Goal: Answer question/provide support

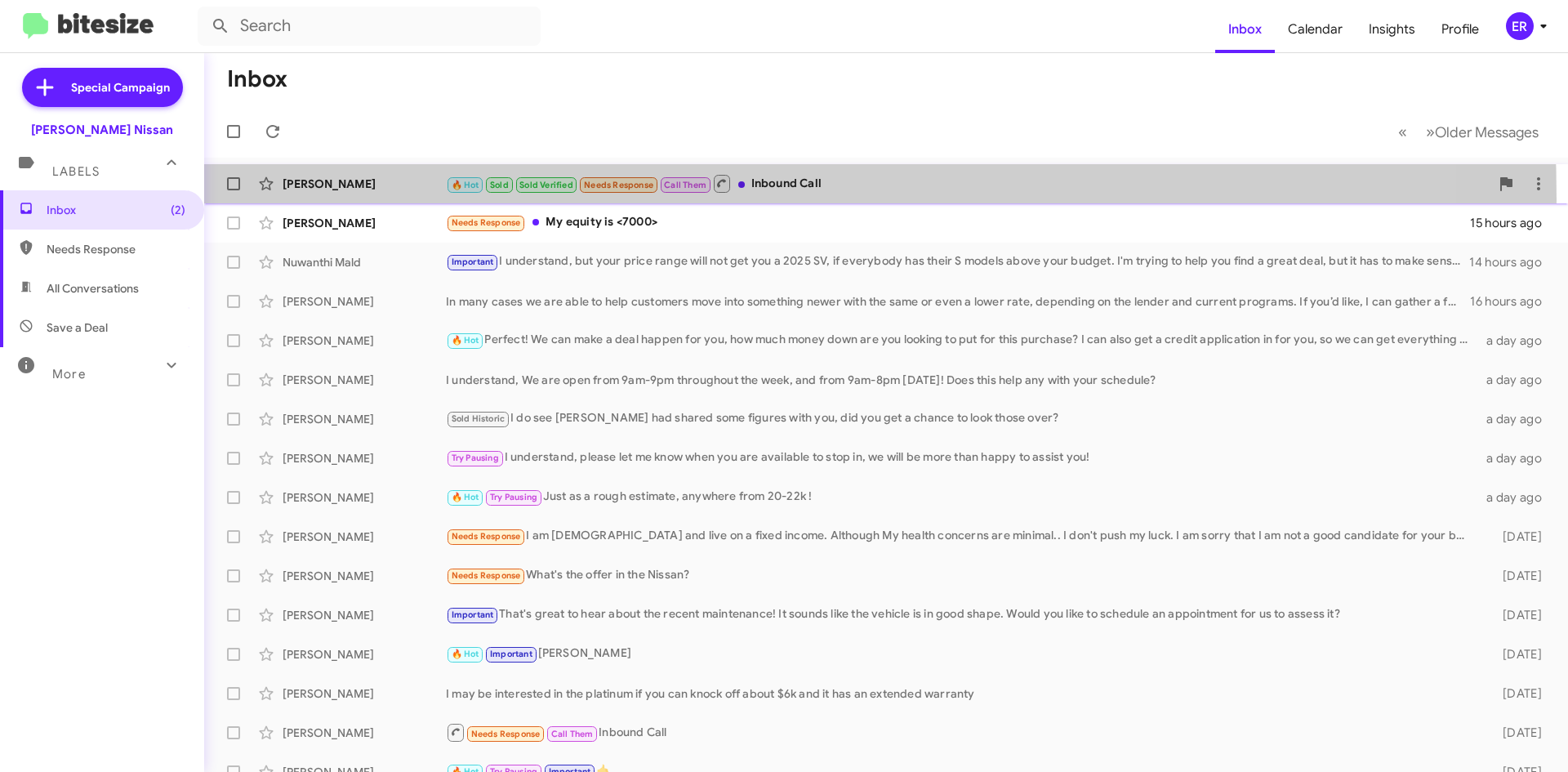
click at [365, 199] on div "[PERSON_NAME] 🔥 Hot Sold Sold Verified Needs Response Call Them Inbound Call a …" at bounding box center [887, 183] width 1338 height 32
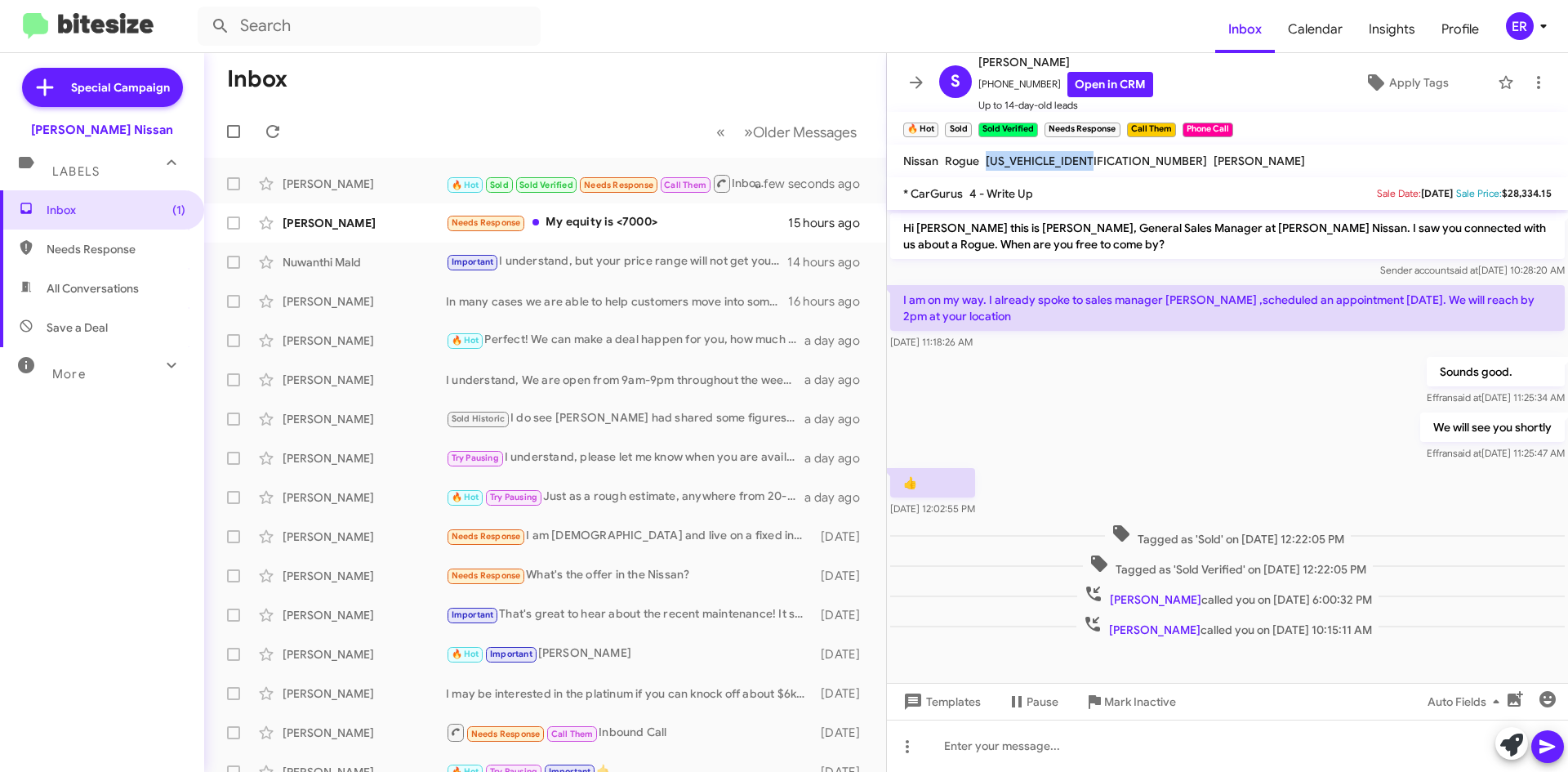
drag, startPoint x: 1101, startPoint y: 162, endPoint x: 986, endPoint y: 164, distance: 115.0
click at [986, 164] on span "[US_VEHICLE_IDENTIFICATION_NUMBER]" at bounding box center [1096, 161] width 222 height 15
copy span "[US_VEHICLE_IDENTIFICATION_NUMBER]"
click at [1197, 403] on div "Sounds good. [PERSON_NAME] said at [DATE] 11:25:34 AM" at bounding box center [1227, 381] width 681 height 56
click at [1083, 76] on link "Open in CRM" at bounding box center [1110, 85] width 85 height 25
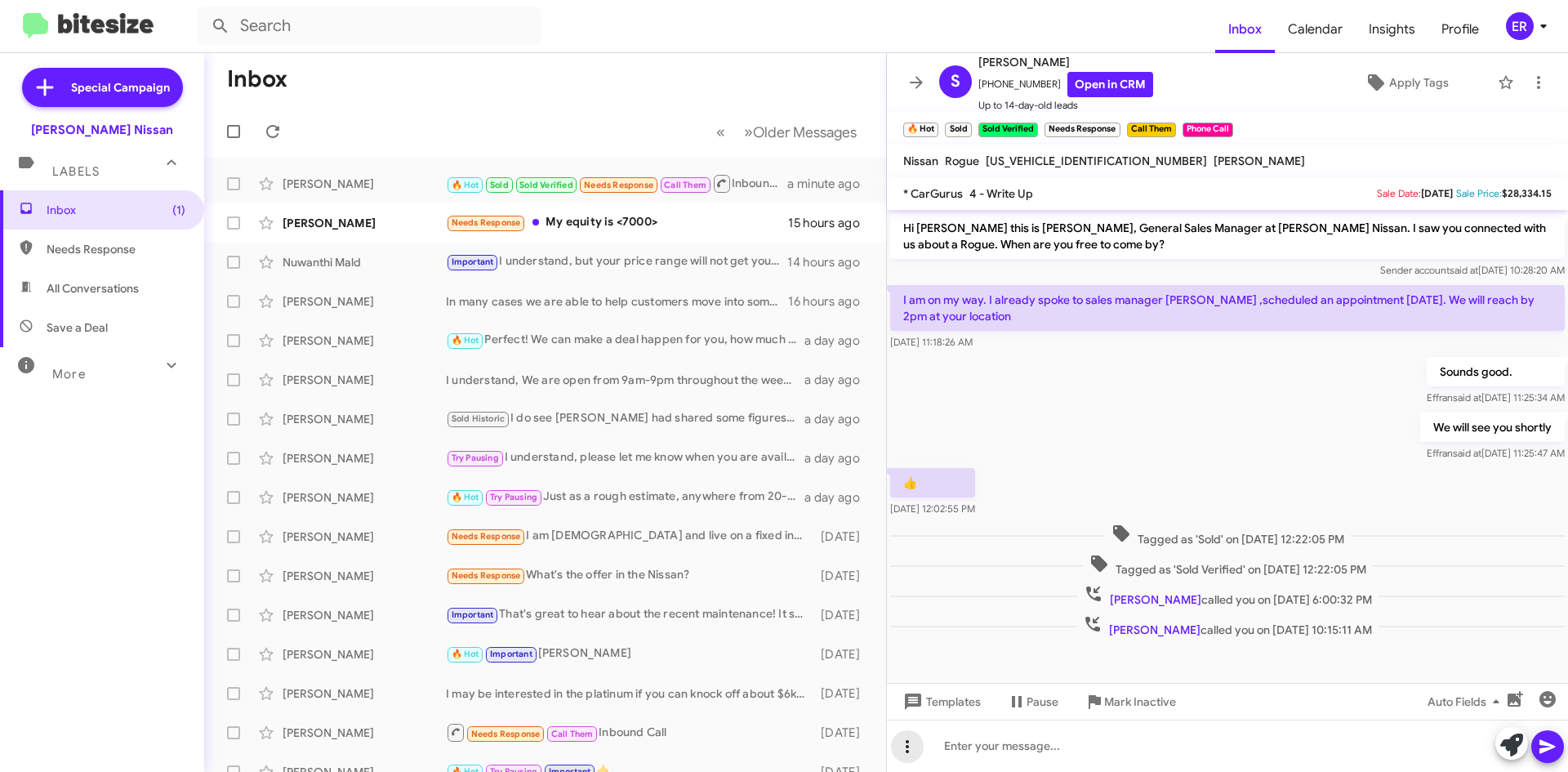
click at [905, 756] on button at bounding box center [906, 746] width 32 height 32
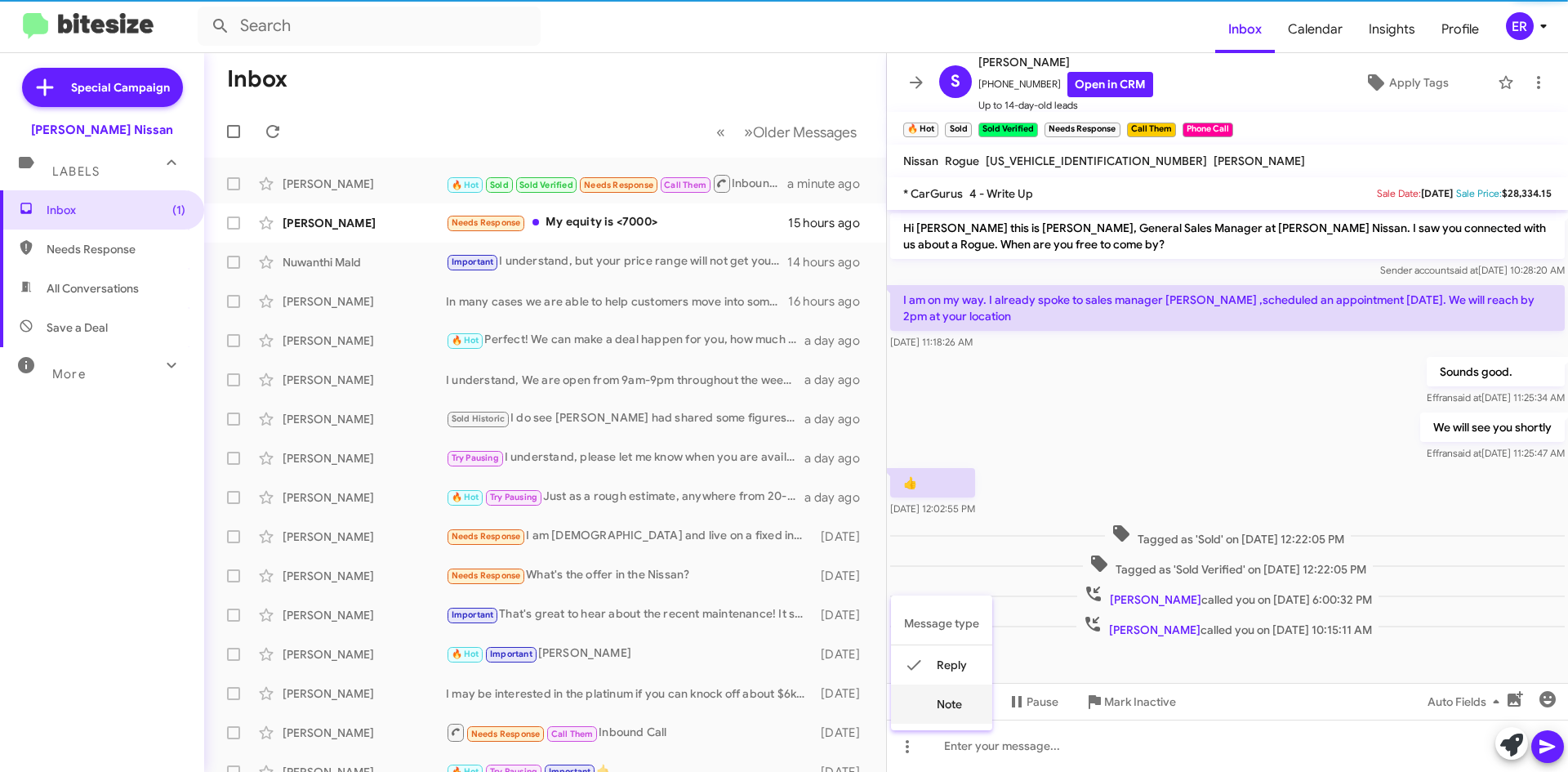
click at [957, 716] on button "note" at bounding box center [941, 703] width 101 height 39
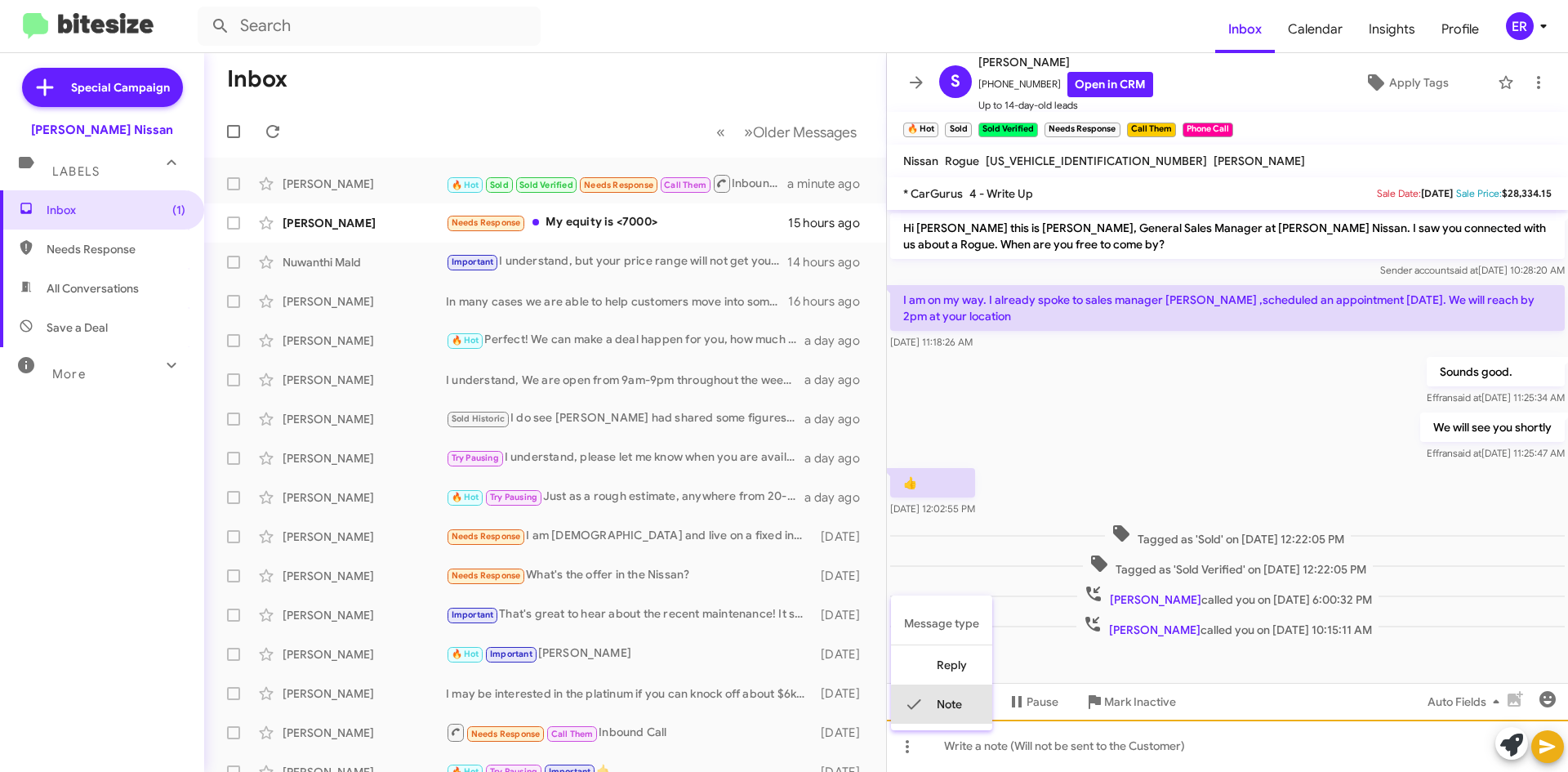
click at [960, 744] on div at bounding box center [1227, 745] width 681 height 52
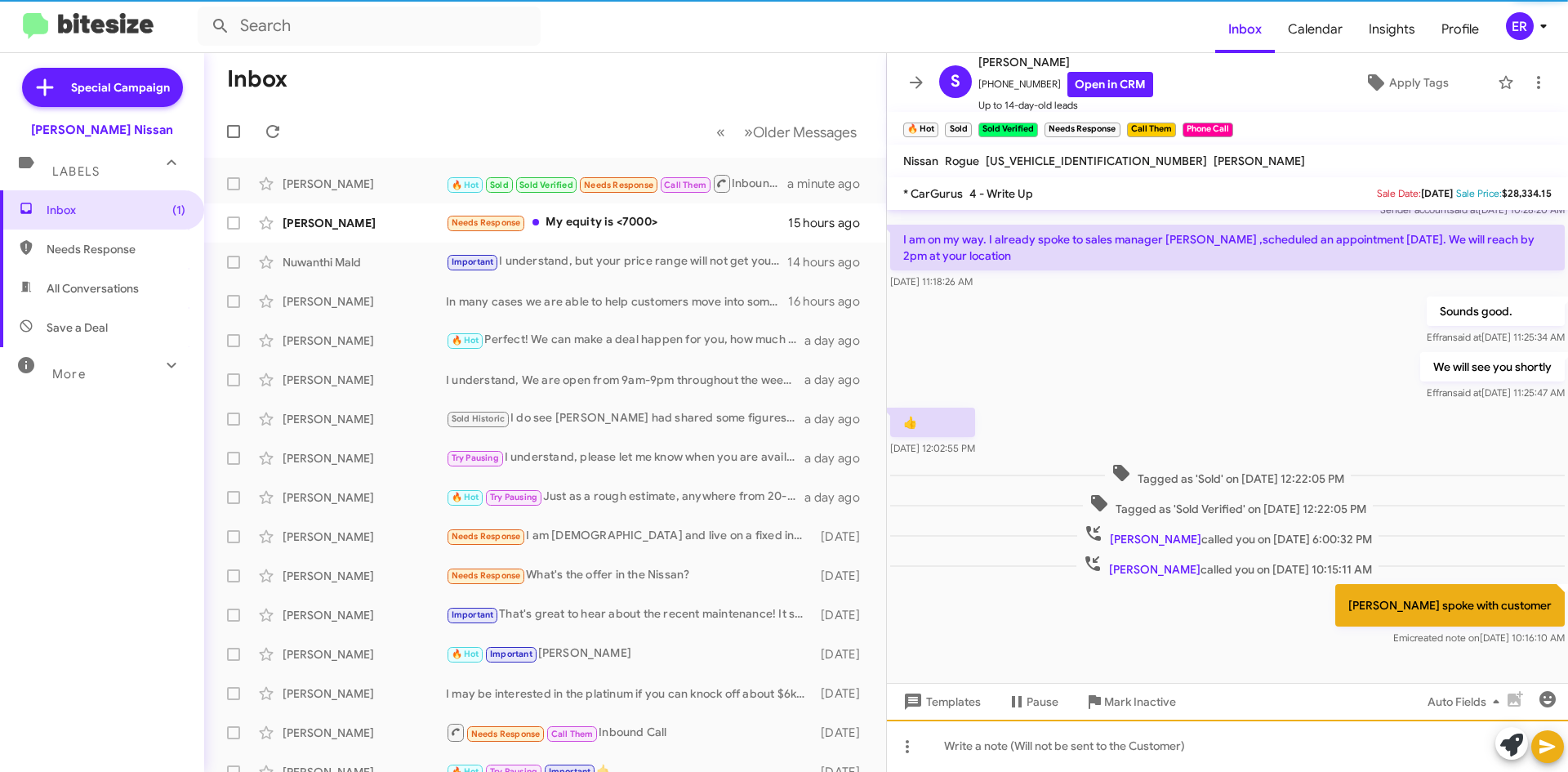
scroll to position [68, 0]
